Goal: Complete application form

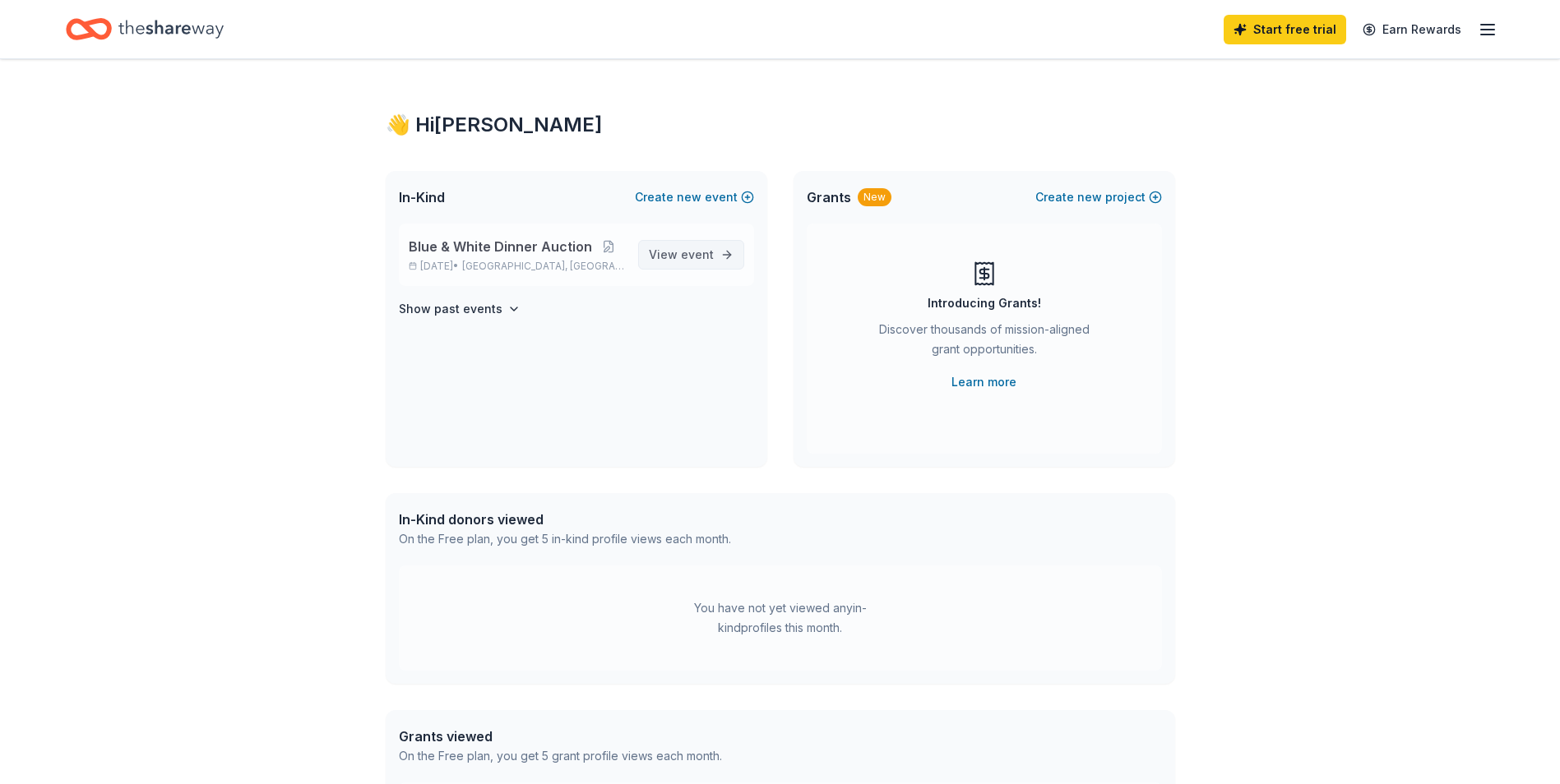
click at [675, 251] on span "View event" at bounding box center [681, 255] width 65 height 19
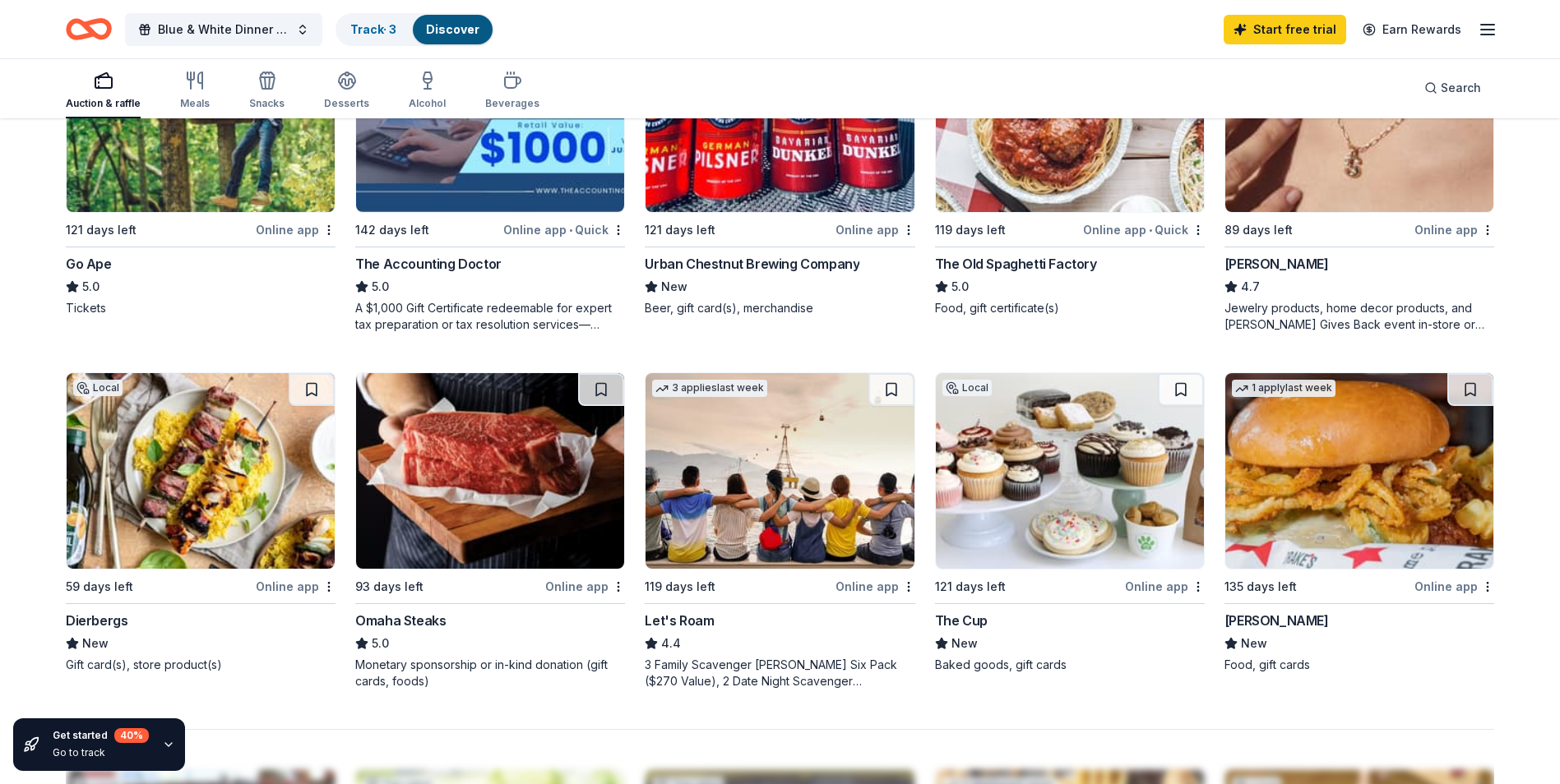
scroll to position [904, 0]
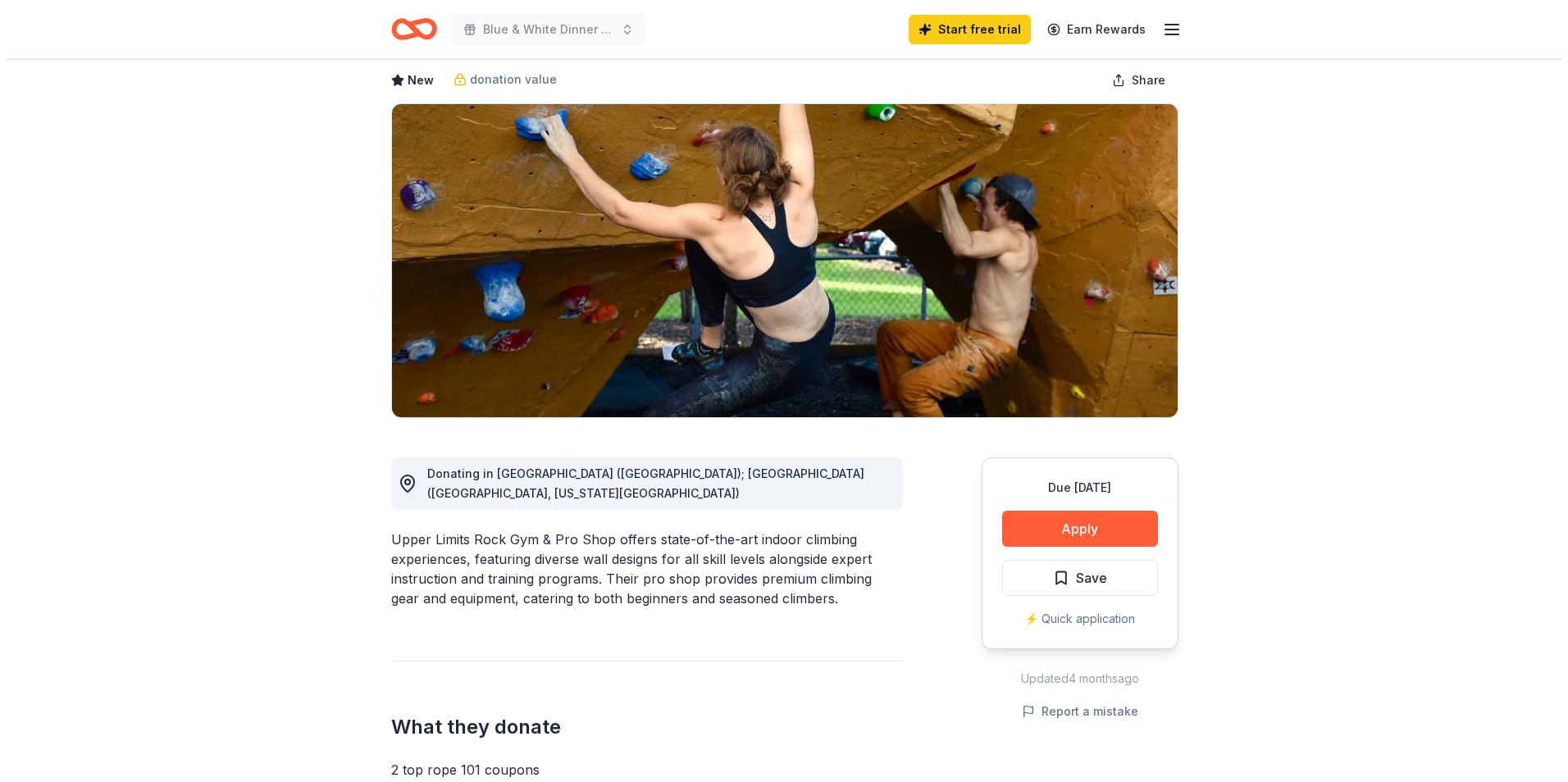
scroll to position [246, 0]
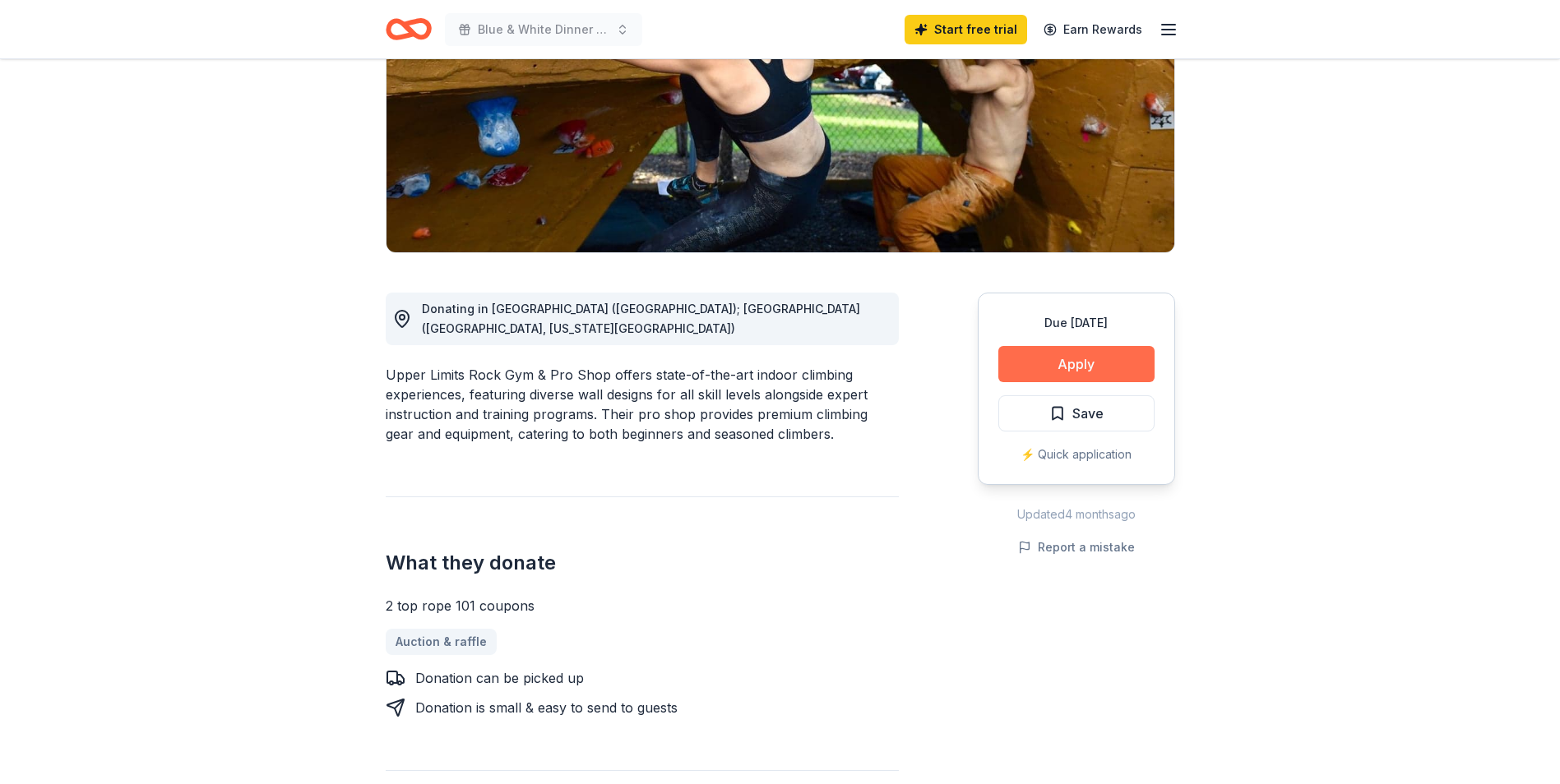
click at [1068, 368] on button "Apply" at bounding box center [1076, 364] width 157 height 36
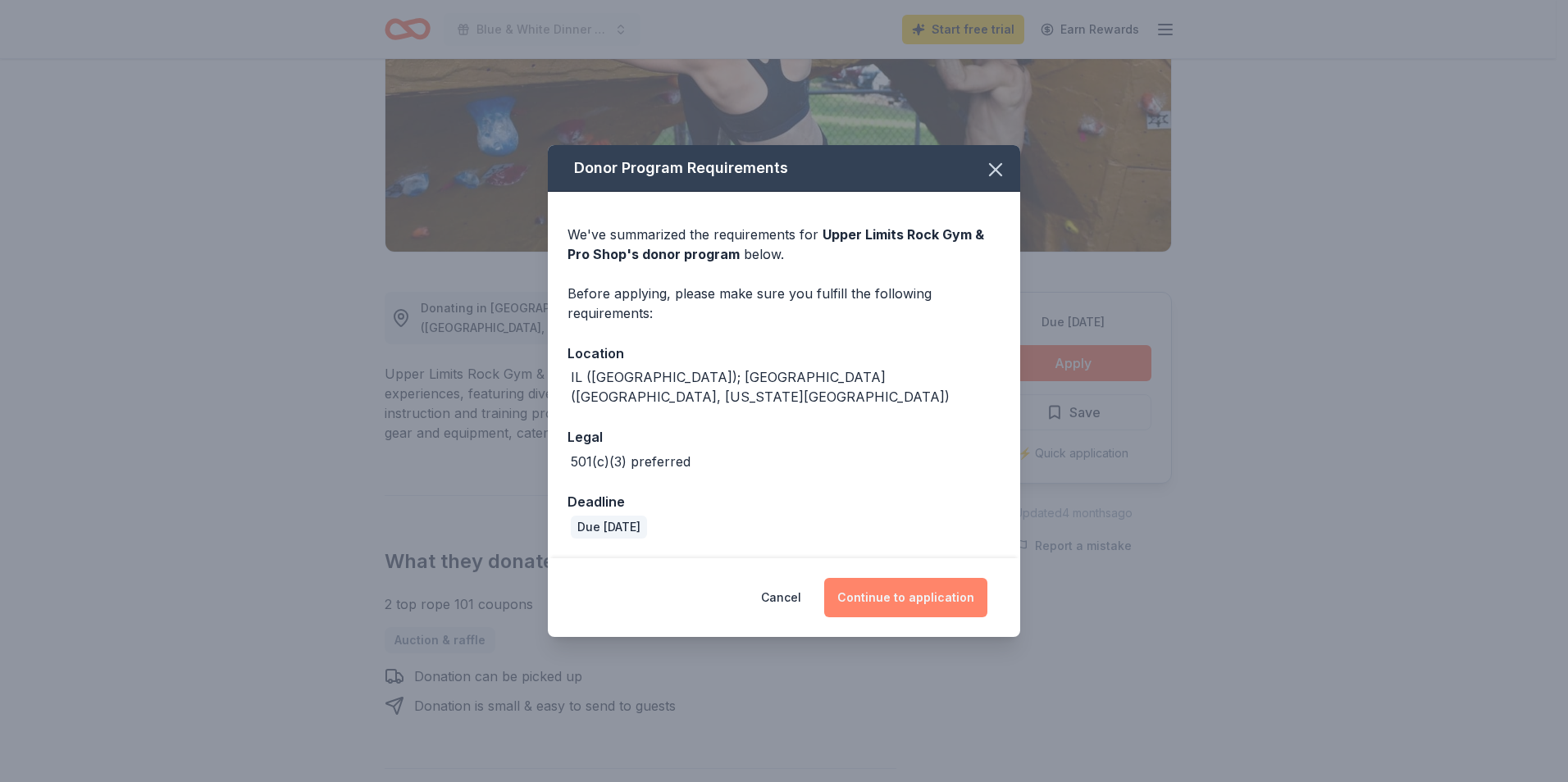
click at [941, 590] on button "Continue to application" at bounding box center [905, 597] width 163 height 40
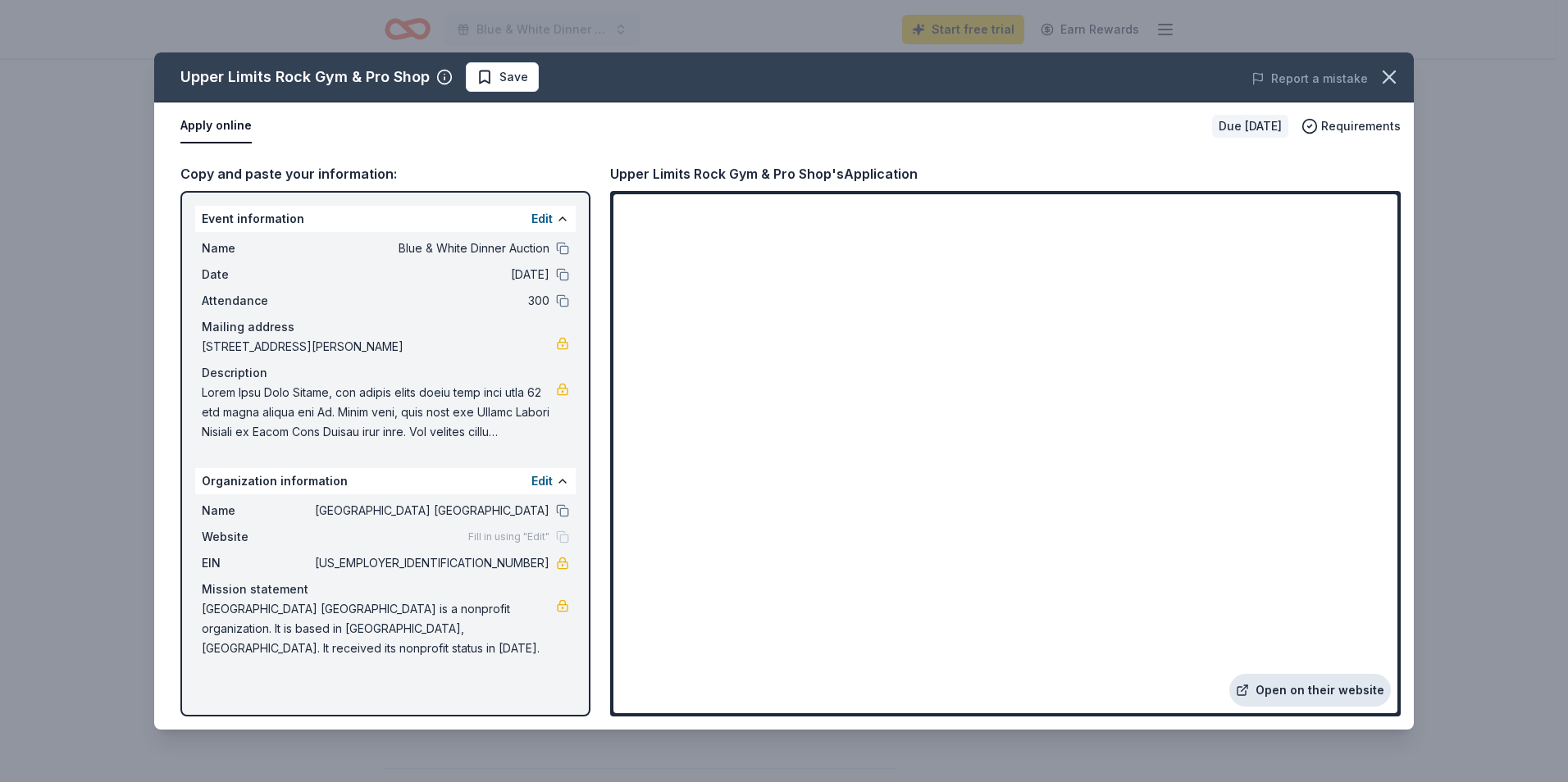
click at [1275, 688] on link "Open on their website" at bounding box center [1310, 690] width 162 height 33
